Goal: Ask a question: Seek information or help from site administrators or community

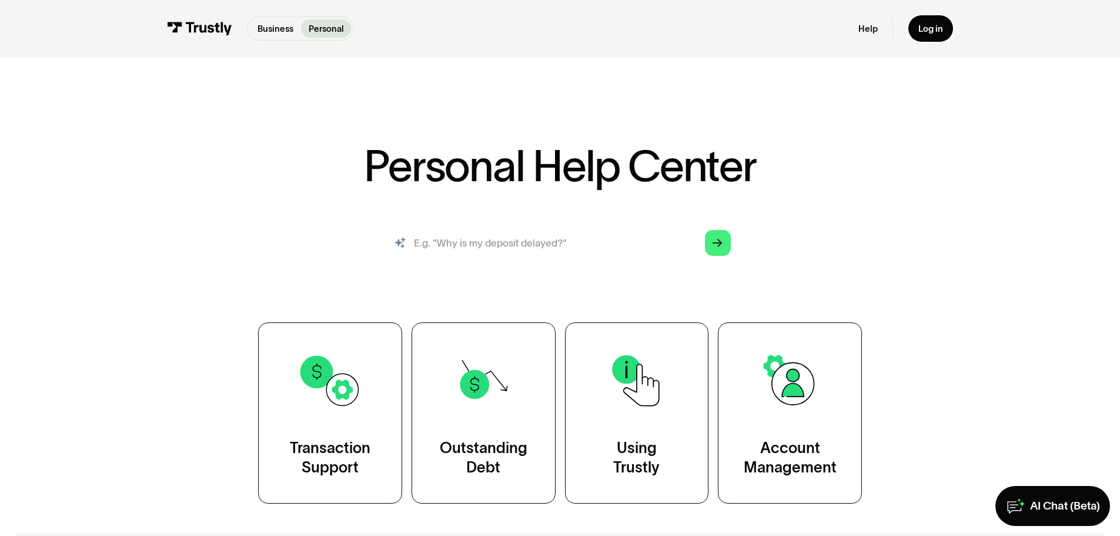
click at [535, 257] on input "search" at bounding box center [560, 243] width 362 height 40
type input "Why is my bank not working for transaction"
click at [713, 244] on icon "Arrow Right" at bounding box center [718, 243] width 10 height 11
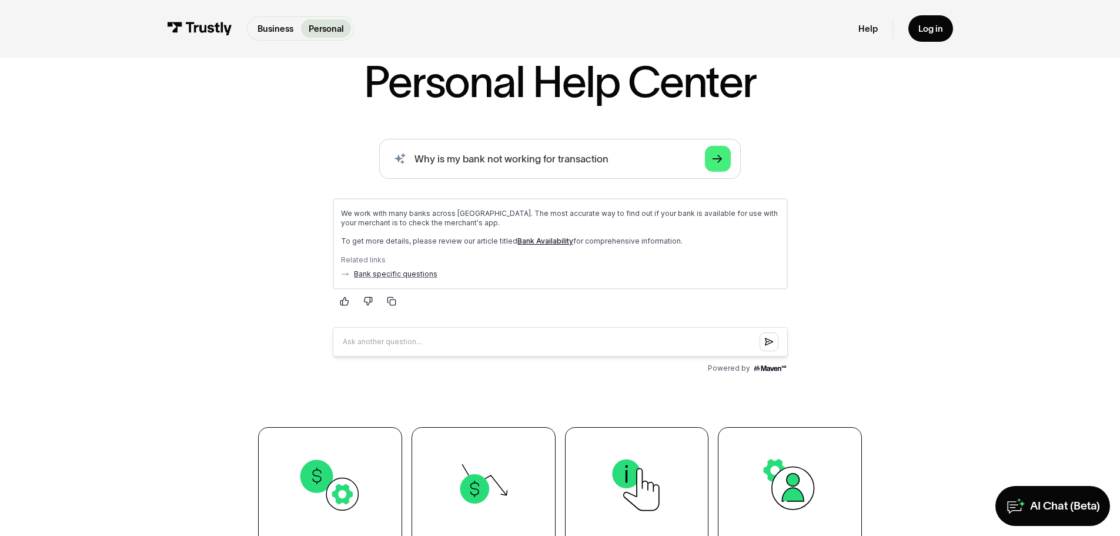
scroll to position [118, 0]
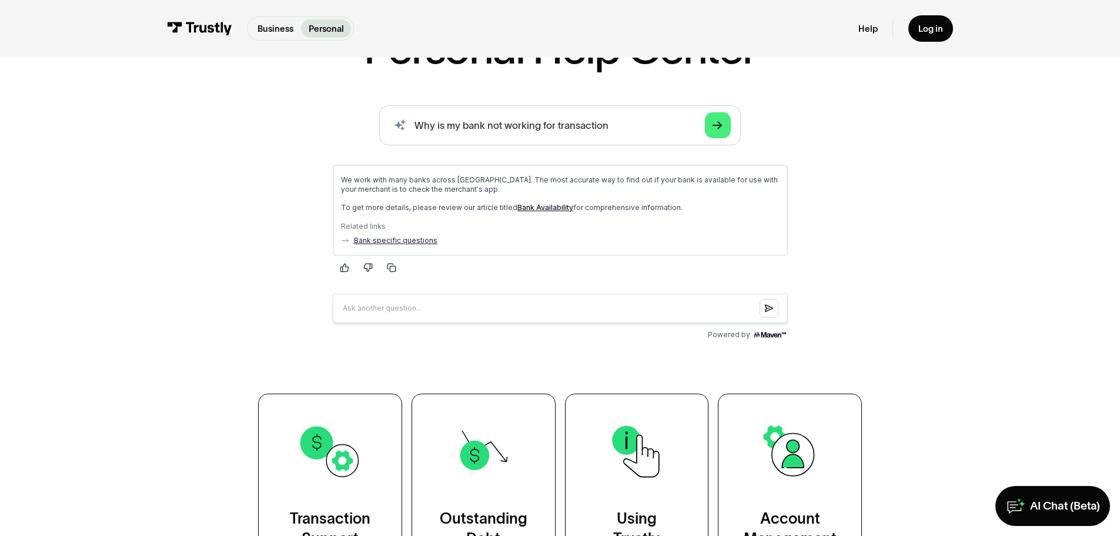
click at [422, 239] on link "Bank specific questions" at bounding box center [394, 239] width 83 height 9
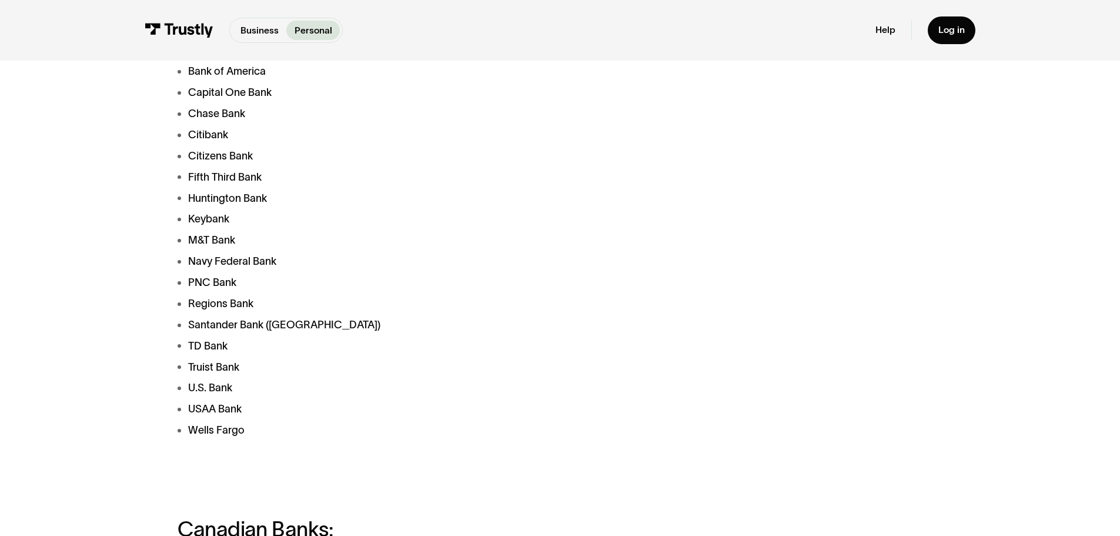
scroll to position [470, 0]
